Goal: Find specific page/section: Find specific page/section

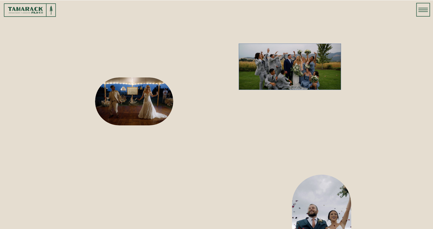
click at [422, 13] on icon at bounding box center [423, 9] width 10 height 13
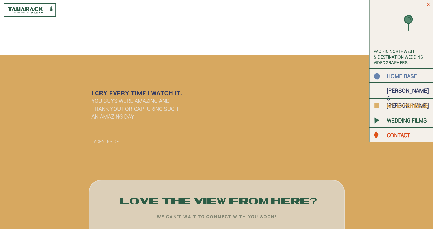
scroll to position [1026, 0]
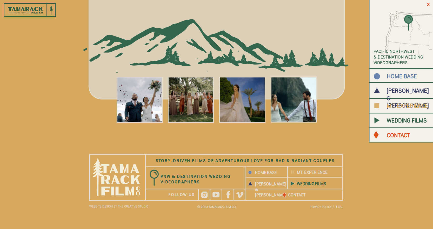
click at [306, 186] on b "WEDDING FILMS" at bounding box center [311, 184] width 29 height 5
click at [313, 185] on b "WEDDING FILMS" at bounding box center [311, 183] width 29 height 5
click at [396, 122] on b "WEDDING FILMS" at bounding box center [407, 120] width 40 height 7
click at [387, 103] on b "MT. EXPERIENCE" at bounding box center [407, 106] width 41 height 7
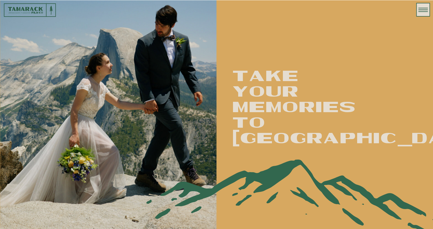
click at [418, 10] on icon at bounding box center [423, 10] width 10 height 4
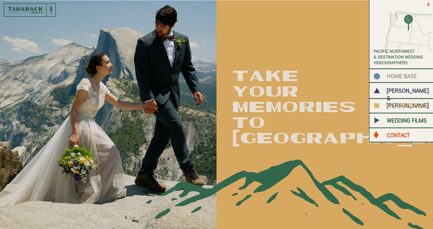
click at [395, 76] on b "HOME BASE" at bounding box center [402, 76] width 30 height 7
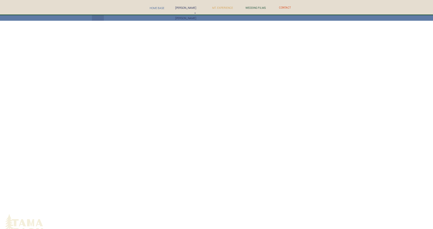
scroll to position [1769, 0]
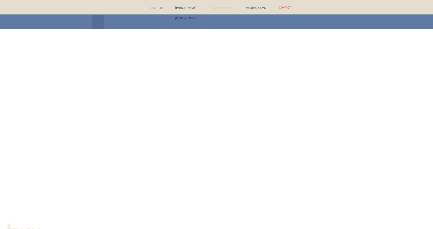
click at [223, 9] on nav "MT. EXPERIENCE" at bounding box center [222, 7] width 22 height 5
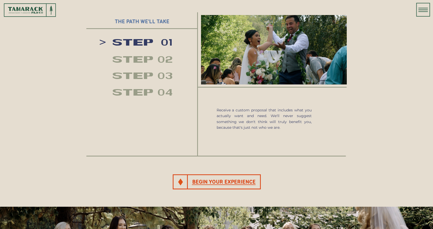
scroll to position [568, 0]
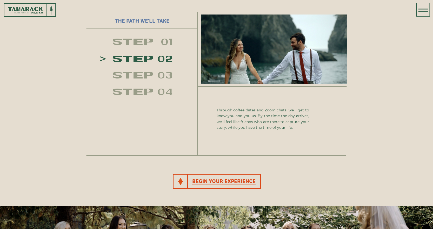
click at [135, 42] on h2 "STEP 01" at bounding box center [152, 42] width 78 height 8
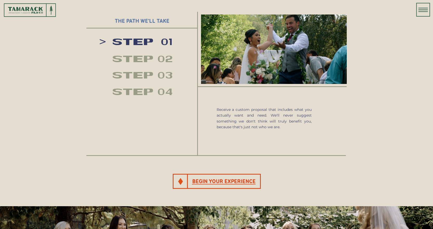
click at [232, 182] on h3 "BEGIN YOUR EXPERIENCE" at bounding box center [224, 181] width 68 height 7
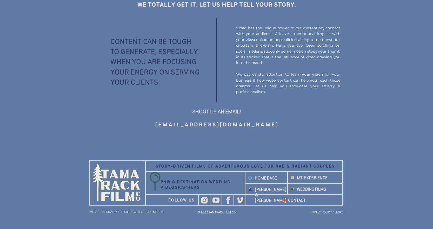
scroll to position [663, 0]
